Goal: Task Accomplishment & Management: Complete application form

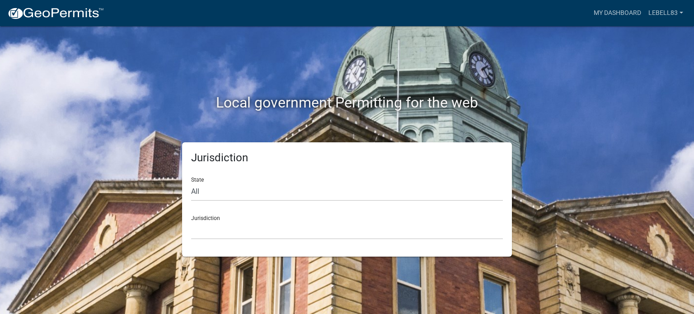
click at [259, 180] on div "State All [US_STATE] [US_STATE] [US_STATE] [US_STATE] [US_STATE] [US_STATE] [US…" at bounding box center [347, 185] width 312 height 31
click at [256, 190] on select "All [US_STATE] [US_STATE] [US_STATE] [US_STATE] [US_STATE] [US_STATE] [US_STATE…" at bounding box center [347, 191] width 312 height 19
select select "[US_STATE]"
click at [191, 182] on select "All [US_STATE] [US_STATE] [US_STATE] [US_STATE] [US_STATE] [US_STATE] [US_STATE…" at bounding box center [347, 191] width 312 height 19
click at [226, 219] on div "Jurisdiction City of [GEOGRAPHIC_DATA], [US_STATE] City of [GEOGRAPHIC_DATA], […" at bounding box center [347, 223] width 312 height 31
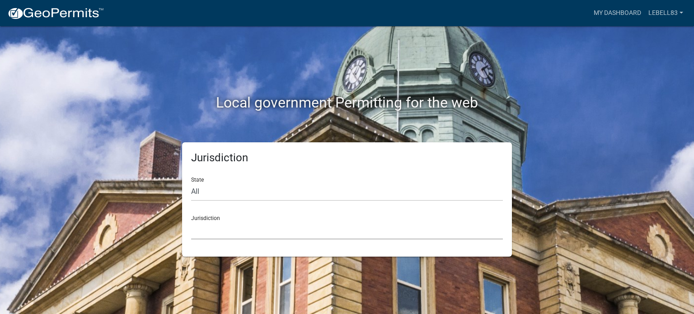
click at [231, 225] on select "City of [GEOGRAPHIC_DATA], [US_STATE] City of [GEOGRAPHIC_DATA], [US_STATE] Cit…" at bounding box center [347, 230] width 312 height 19
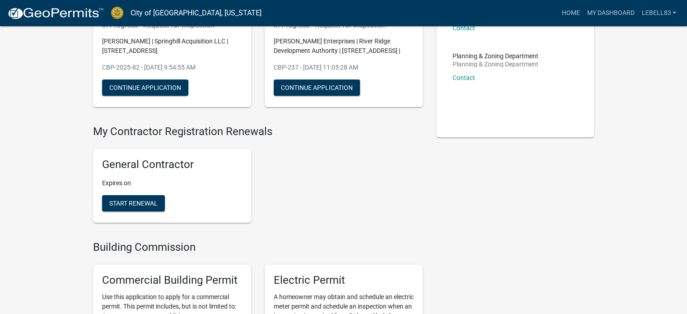
scroll to position [45, 0]
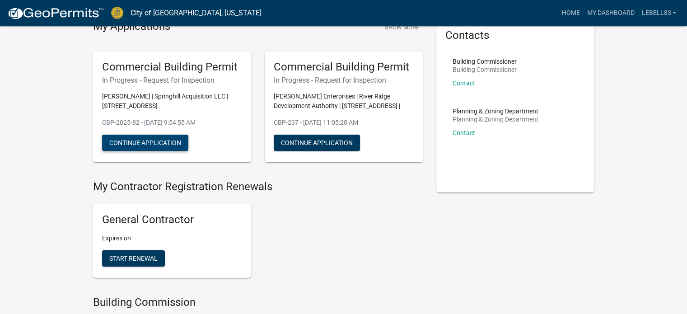
click at [156, 147] on button "Continue Application" at bounding box center [145, 143] width 86 height 16
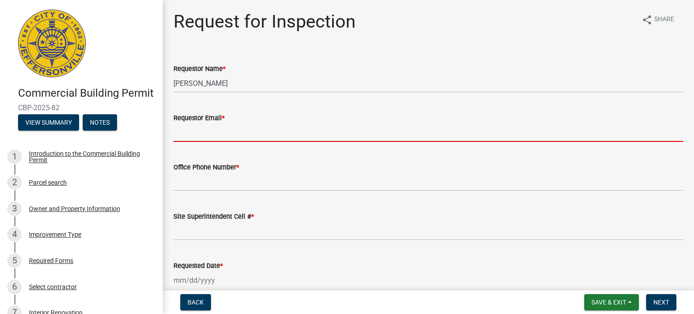
click at [200, 138] on input "Requestor Email *" at bounding box center [427, 132] width 509 height 19
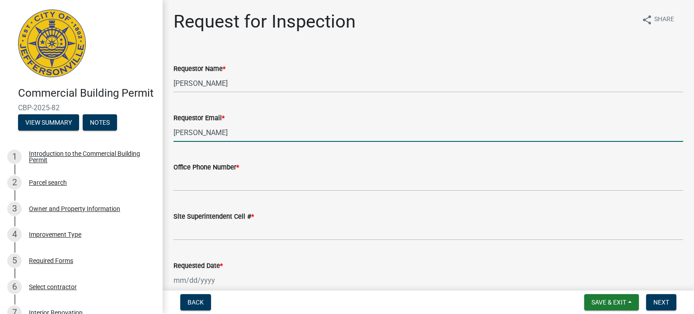
type input "[PERSON_NAME][EMAIL_ADDRESS][DOMAIN_NAME]"
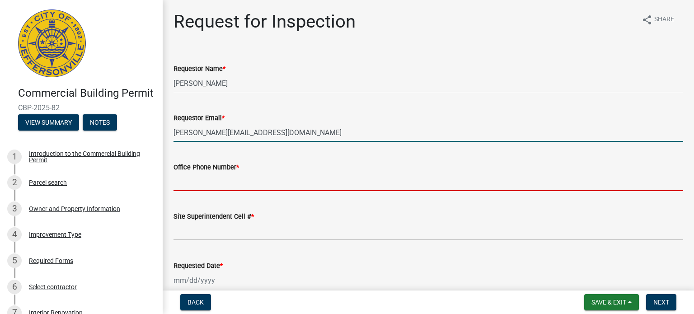
type input "5025483299"
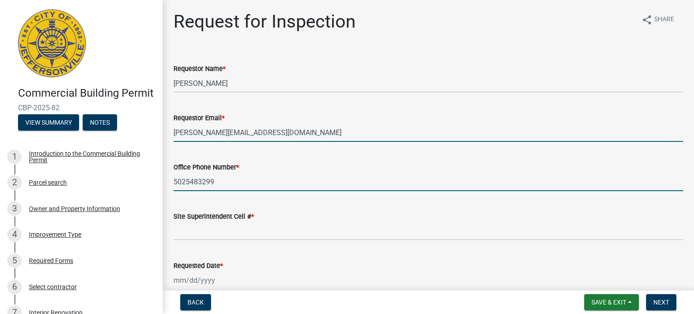
click at [231, 183] on input "5025483299" at bounding box center [427, 182] width 509 height 19
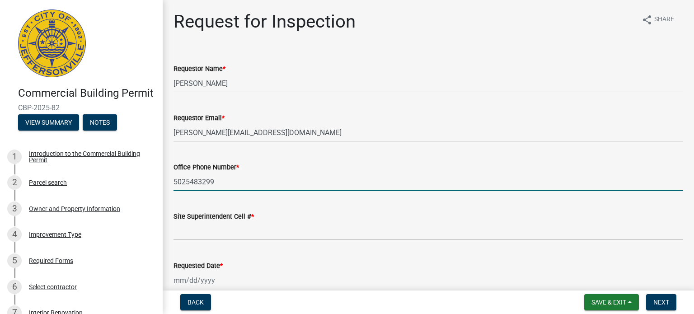
drag, startPoint x: 231, startPoint y: 183, endPoint x: 157, endPoint y: 164, distance: 76.1
click at [155, 175] on div "Commercial Building Permit CBP-2025-82 View Summary Notes 1 Introduction to the…" at bounding box center [347, 157] width 694 height 314
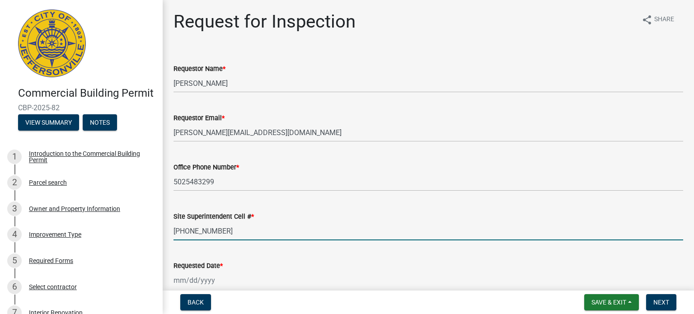
click at [393, 234] on input "[PHONE_NUMBER]" at bounding box center [427, 231] width 509 height 19
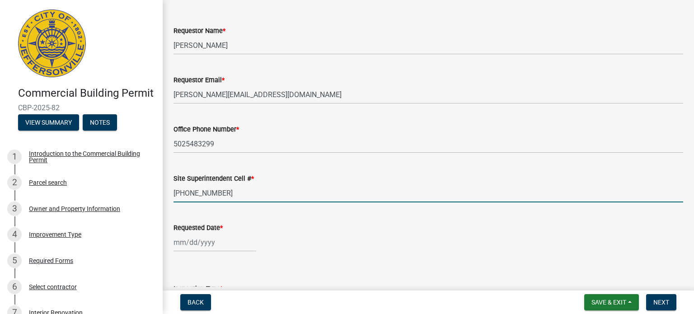
scroll to position [90, 0]
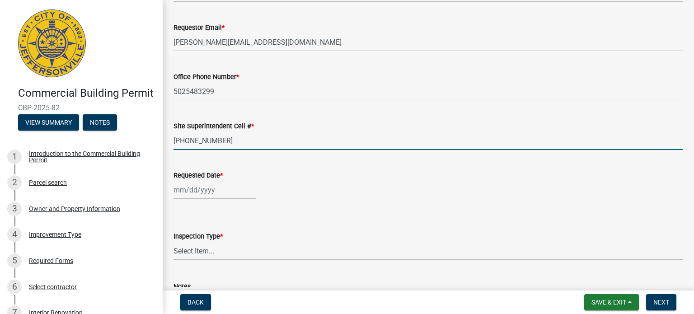
type input "[PHONE_NUMBER]"
click at [278, 189] on div at bounding box center [427, 190] width 509 height 19
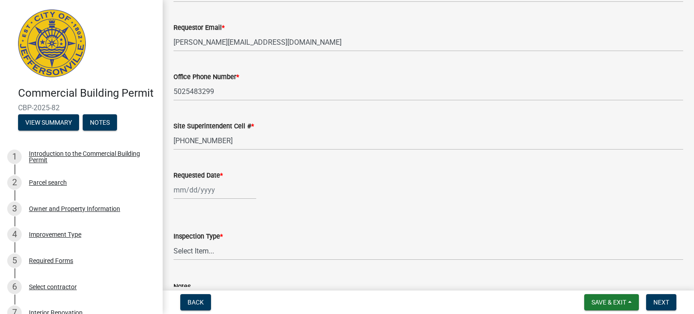
click at [231, 192] on div at bounding box center [214, 190] width 83 height 19
select select "8"
select select "2025"
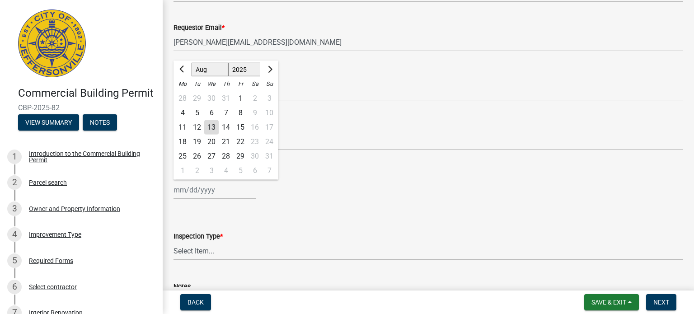
click at [216, 127] on div "13" at bounding box center [211, 127] width 14 height 14
type input "[DATE]"
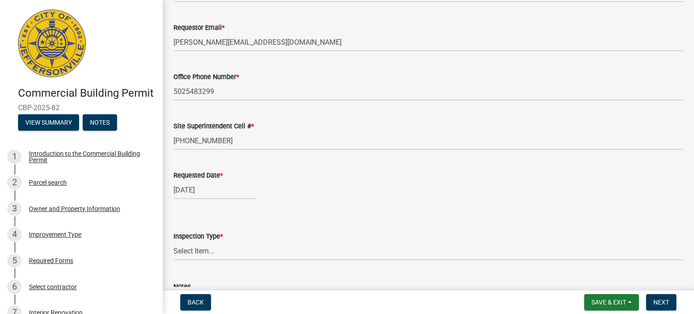
click at [258, 195] on div "[DATE]" at bounding box center [427, 190] width 509 height 19
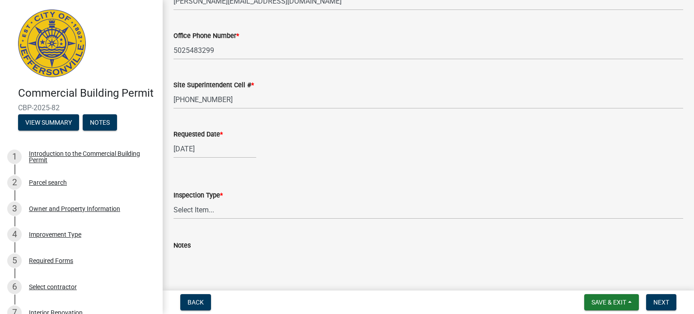
scroll to position [180, 0]
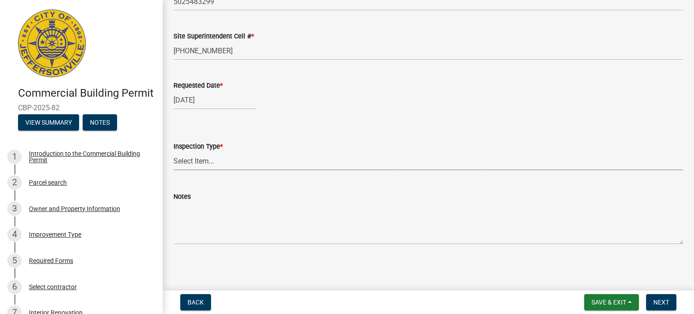
click at [218, 166] on select "Select Item... Footer Foundation Framing Final Misc" at bounding box center [427, 161] width 509 height 19
click at [173, 152] on select "Select Item... Footer Foundation Framing Final Misc" at bounding box center [427, 161] width 509 height 19
select select "cf00f61e-4b77-4892-83dd-df63e4708b2f"
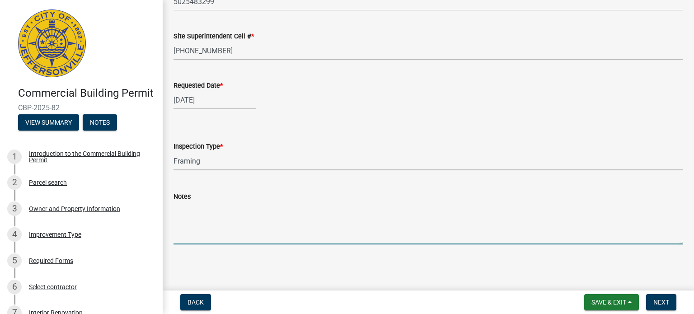
click at [234, 207] on textarea "Notes" at bounding box center [427, 223] width 509 height 42
click at [659, 301] on span "Next" at bounding box center [661, 302] width 16 height 7
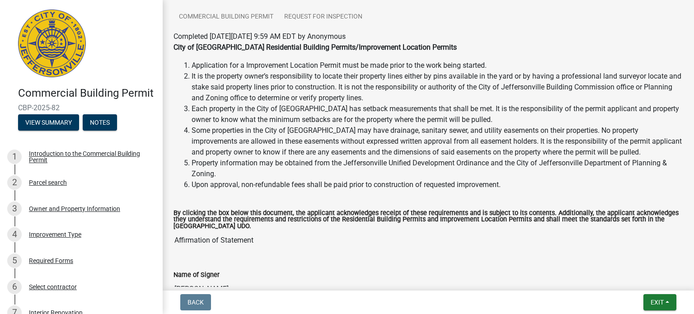
scroll to position [187, 0]
